Goal: Navigation & Orientation: Find specific page/section

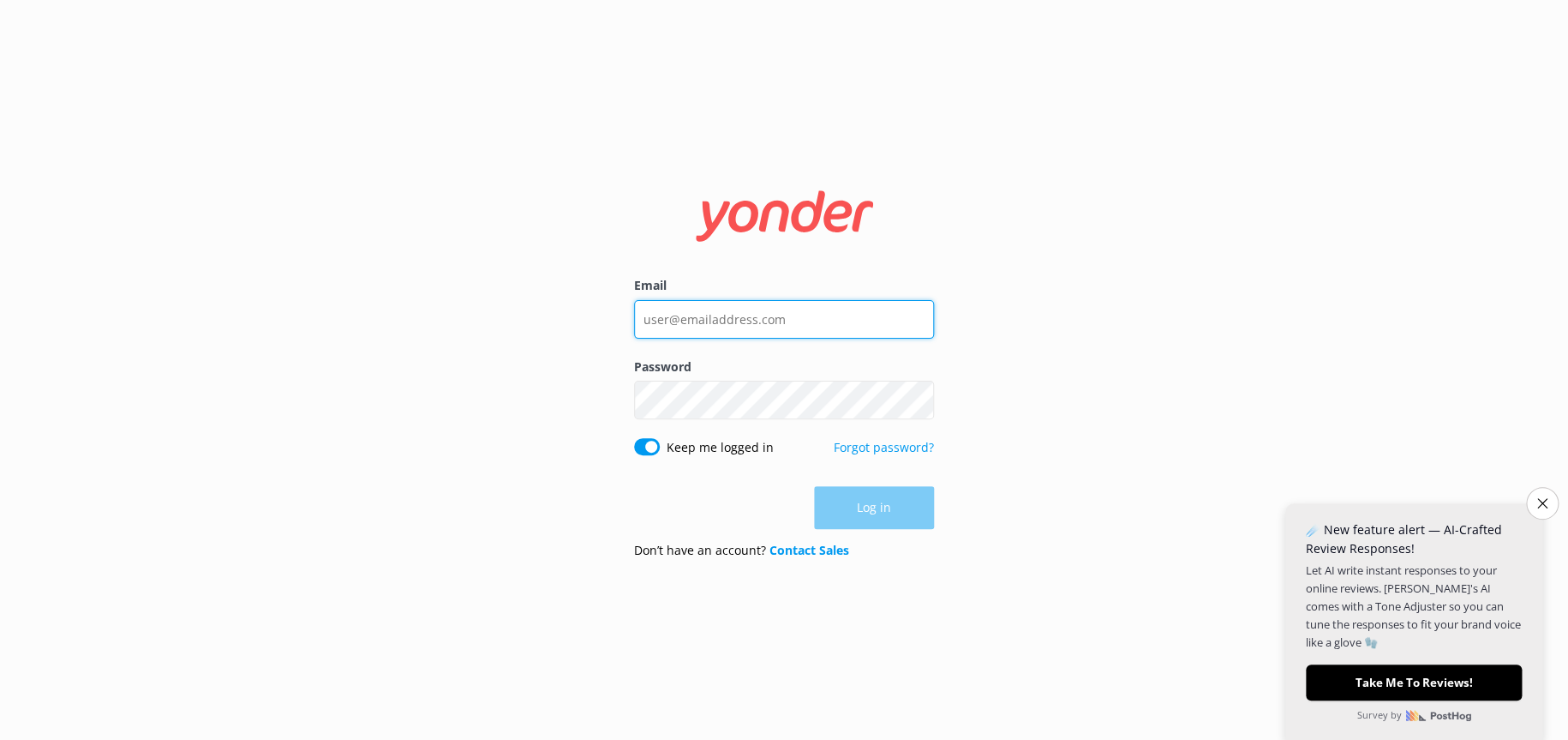
type input "[EMAIL_ADDRESS][DOMAIN_NAME]"
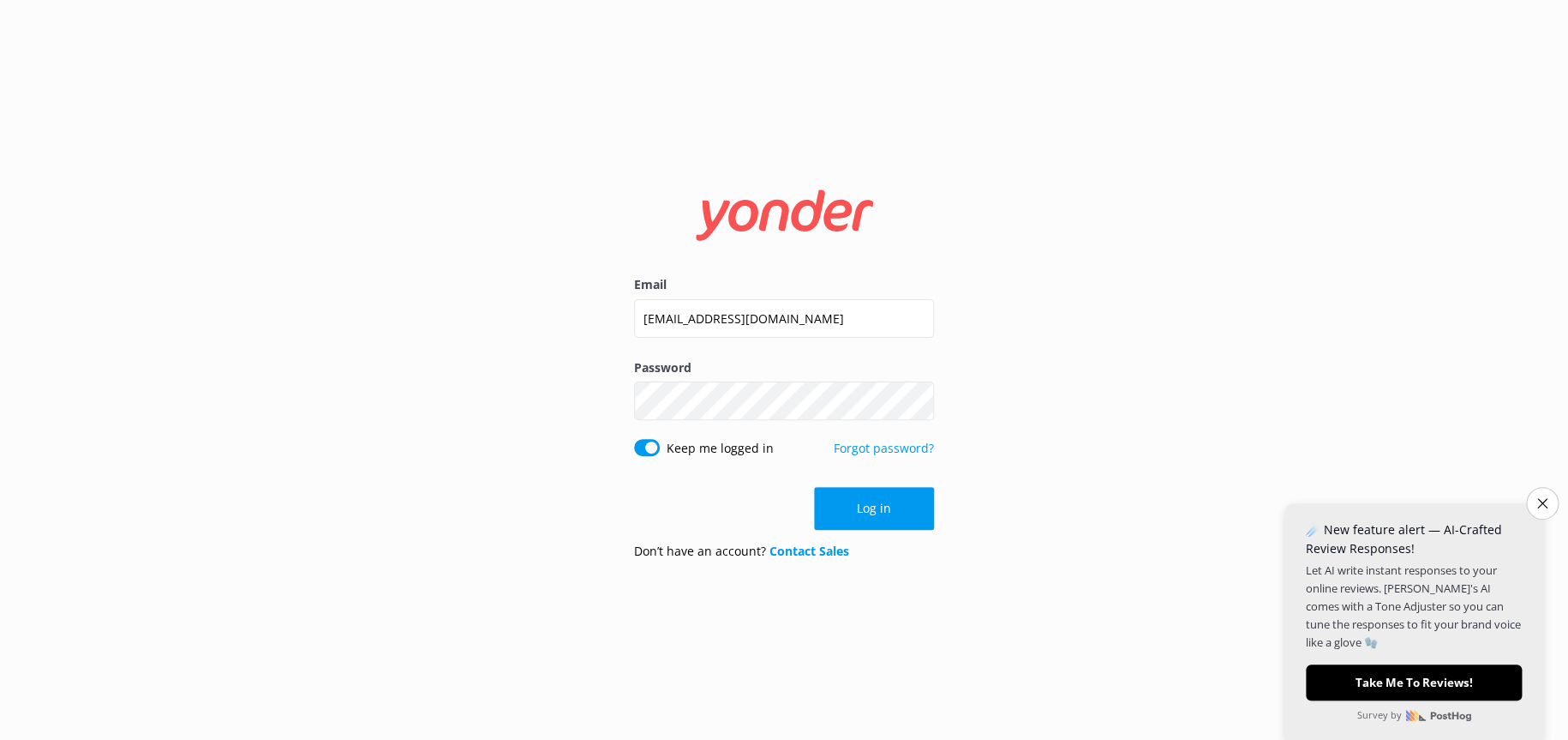
click at [872, 511] on div "Log in" at bounding box center [784, 508] width 300 height 43
drag, startPoint x: 1543, startPoint y: 502, endPoint x: 1515, endPoint y: 510, distance: 29.1
click at [1543, 502] on icon "Close survey" at bounding box center [1543, 504] width 11 height 11
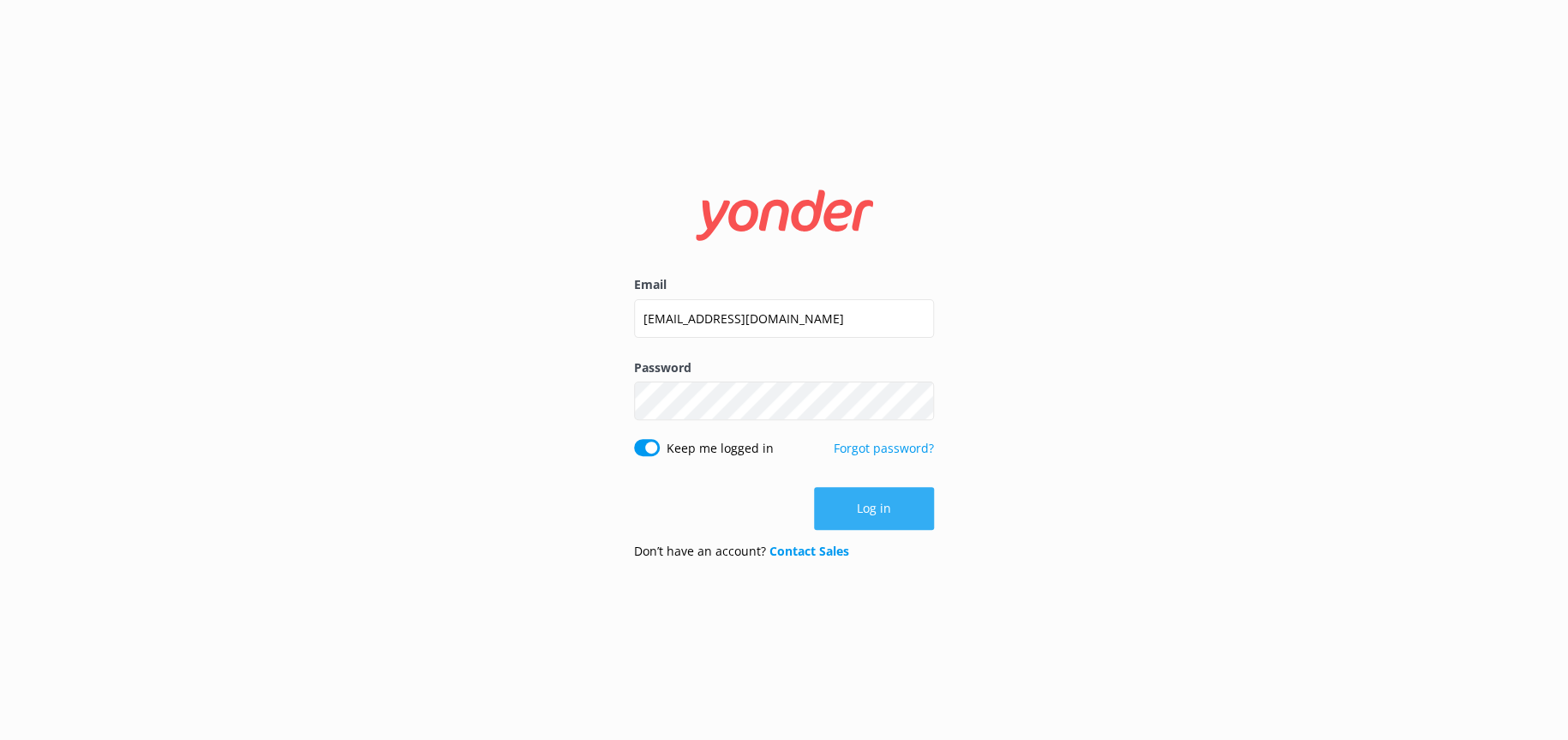
click at [889, 518] on button "Log in" at bounding box center [874, 508] width 120 height 43
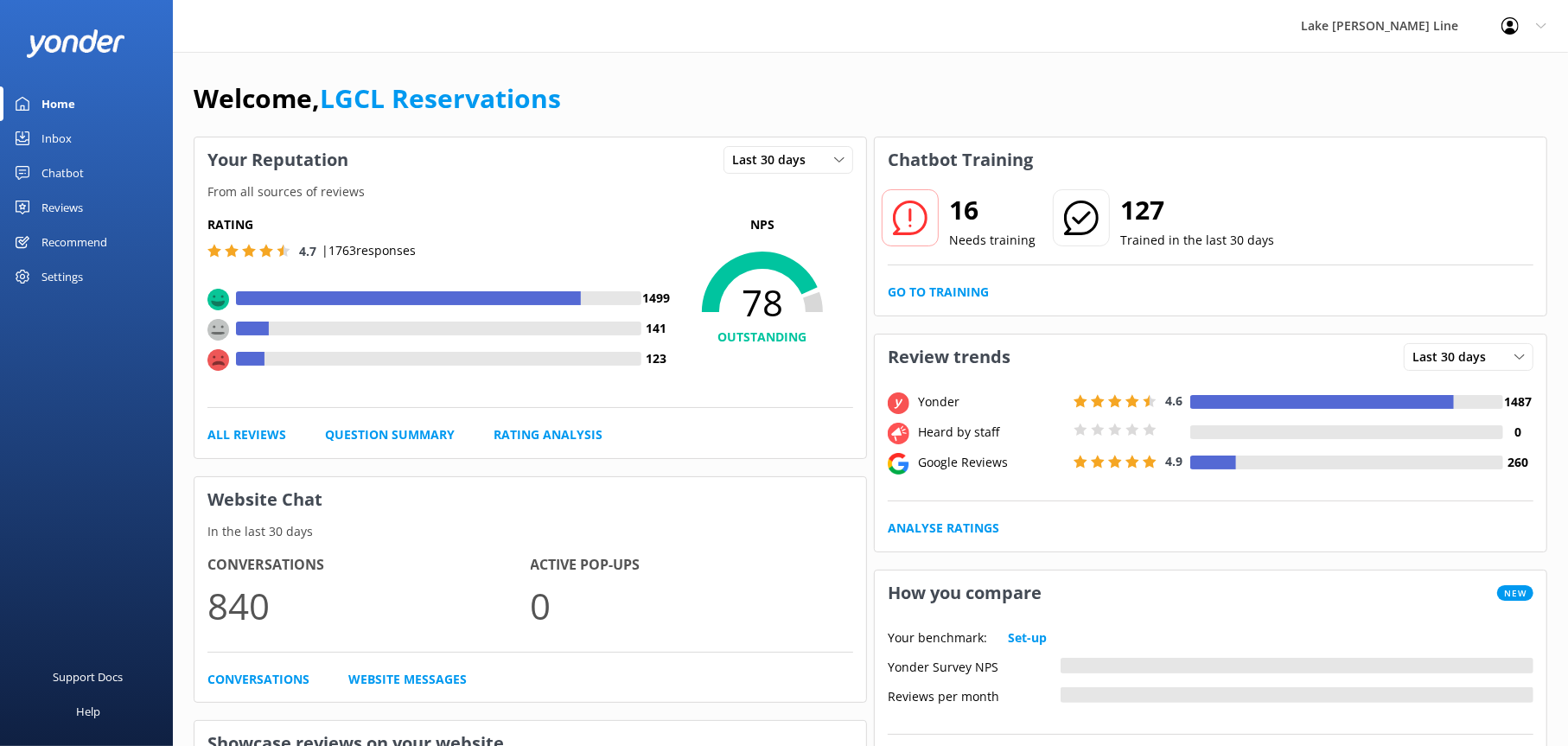
click at [53, 93] on div "Home" at bounding box center [59, 104] width 34 height 35
click at [65, 204] on div "Reviews" at bounding box center [62, 207] width 42 height 35
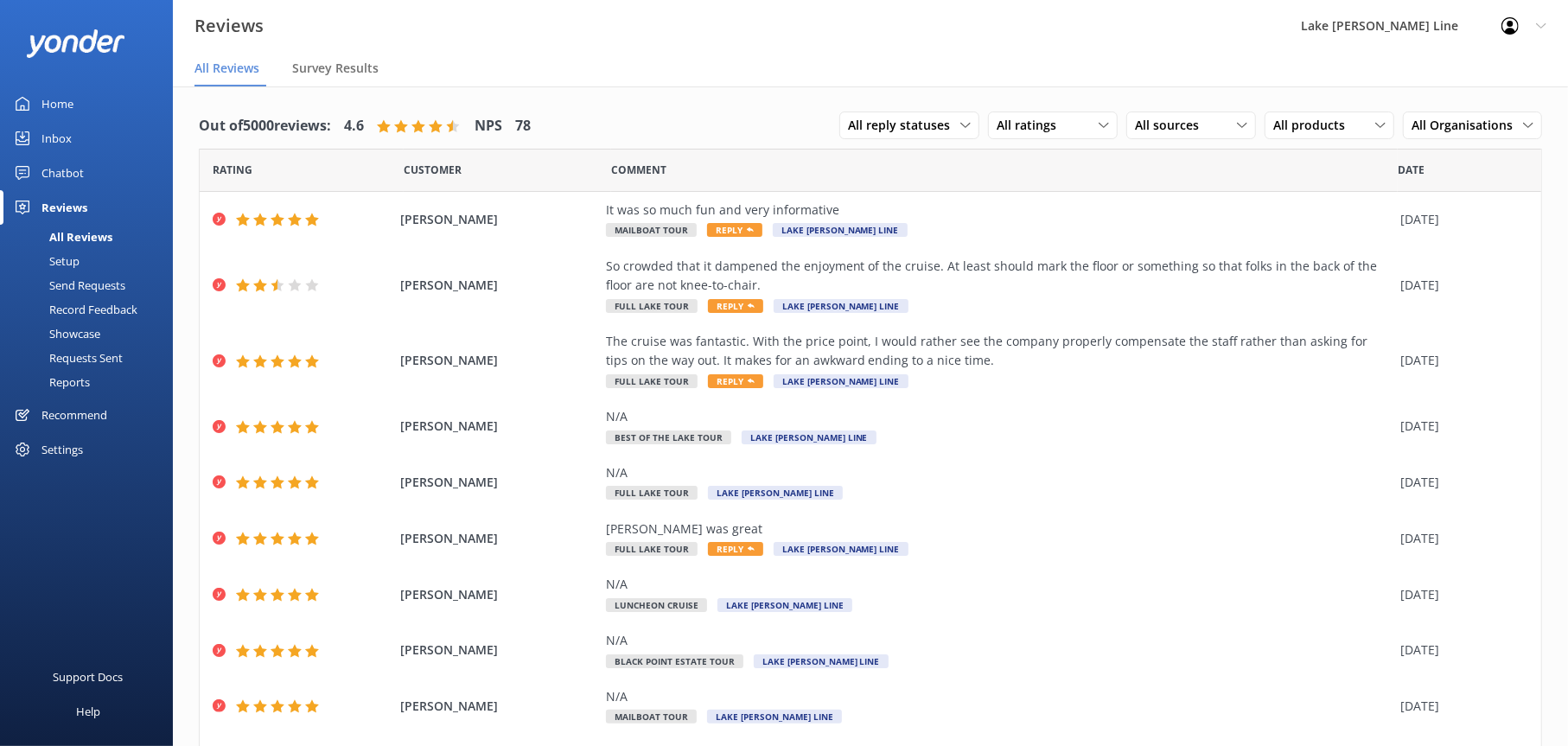
click at [42, 102] on div "Home" at bounding box center [58, 104] width 32 height 35
